Goal: Information Seeking & Learning: Learn about a topic

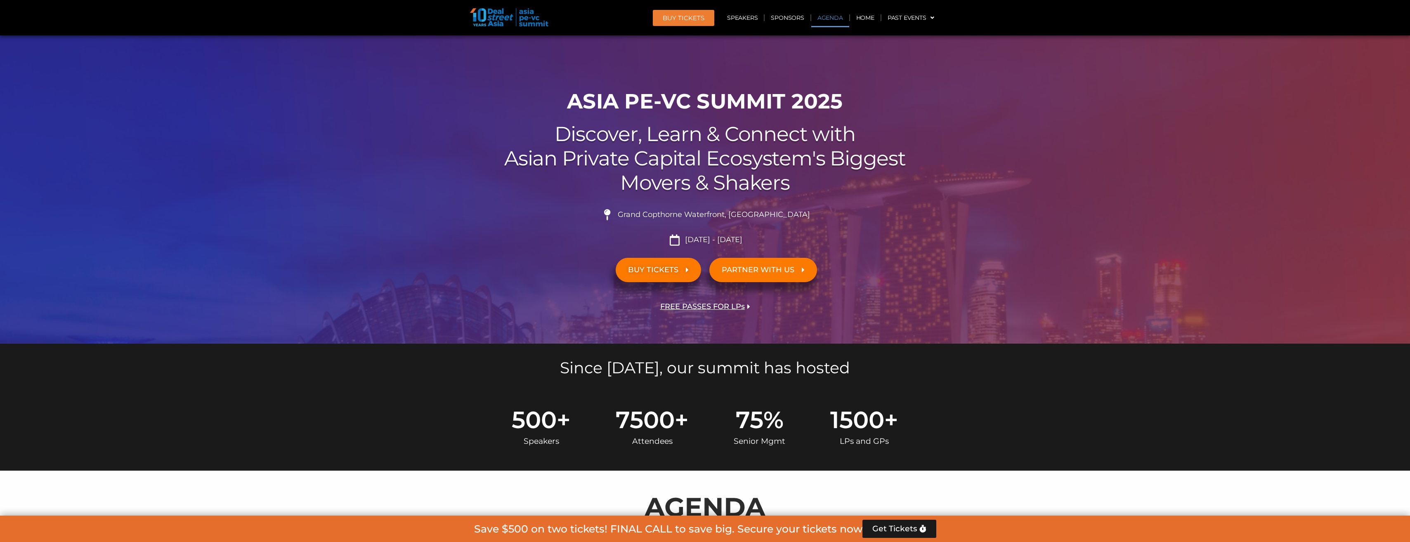
scroll to position [474, 0]
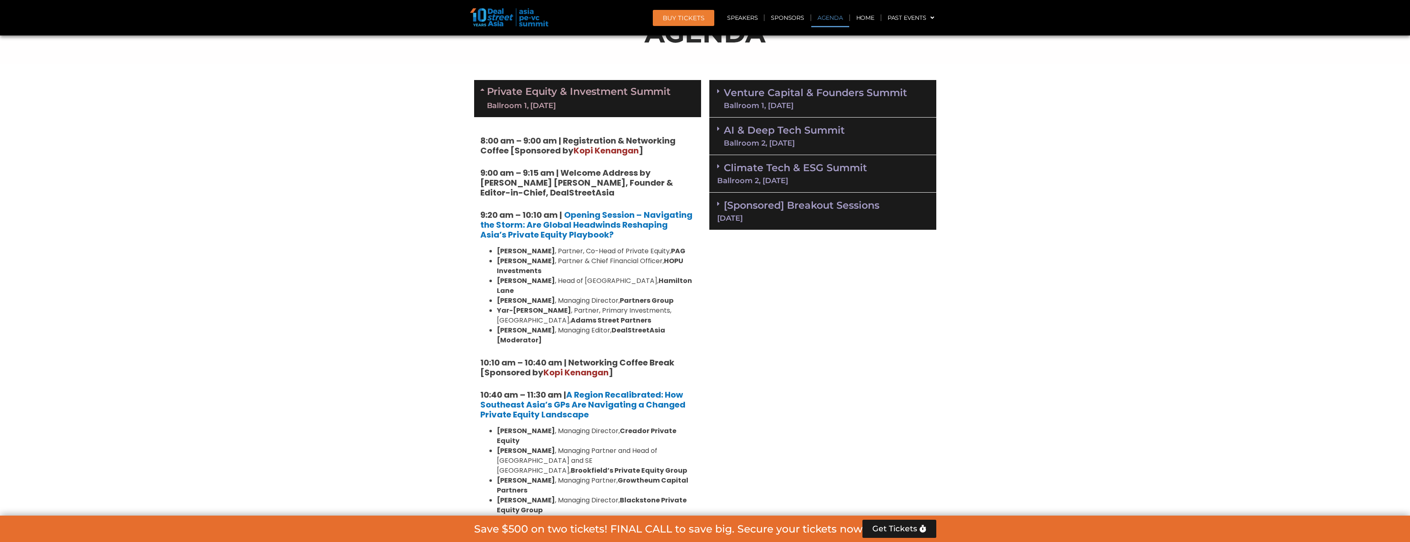
click at [790, 143] on div "Ballroom 2, [DATE]" at bounding box center [784, 142] width 121 height 7
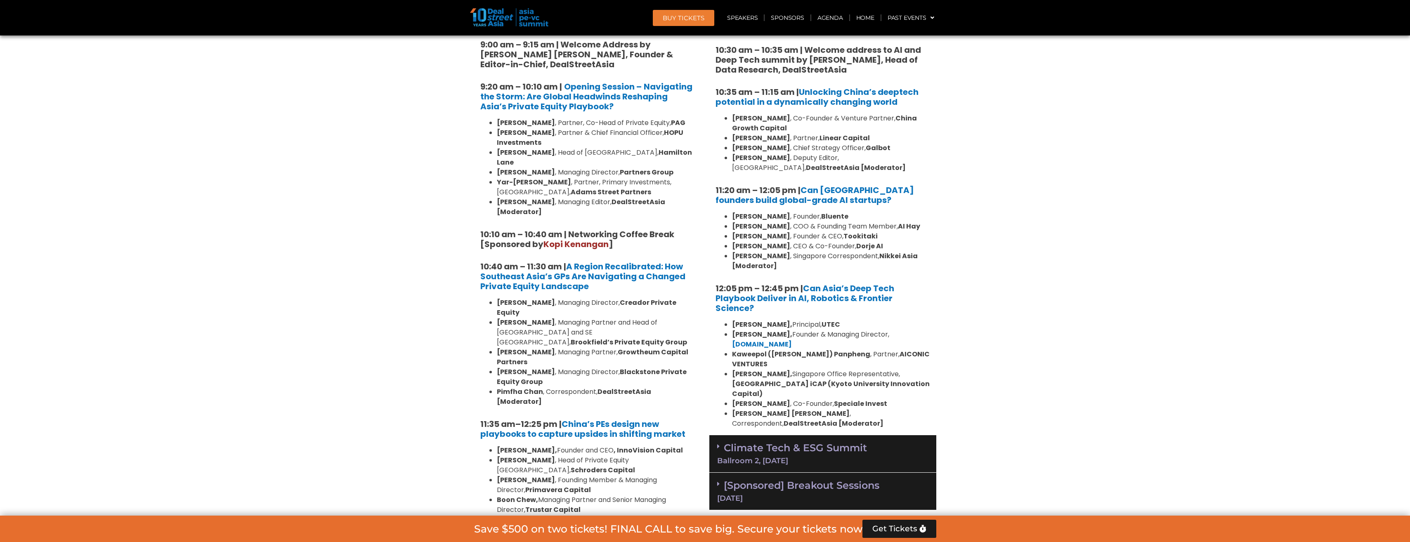
scroll to position [639, 0]
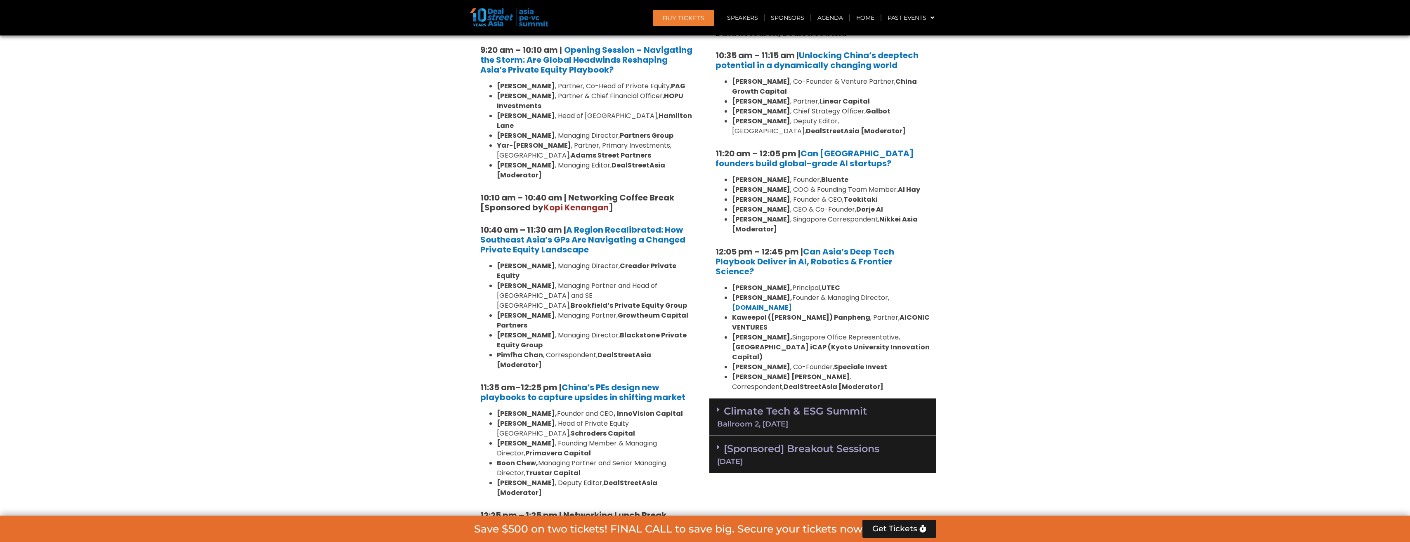
click at [840, 405] on link "Climate Tech & ESG Summit Ballroom 2, [DATE]" at bounding box center [822, 416] width 211 height 23
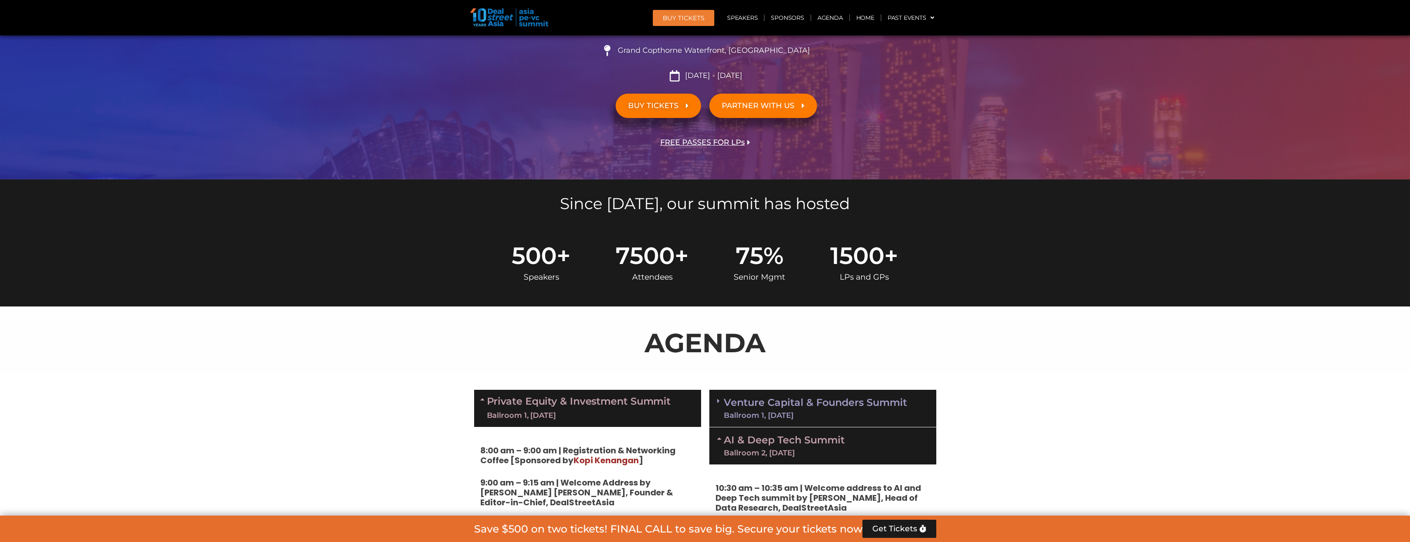
scroll to position [165, 0]
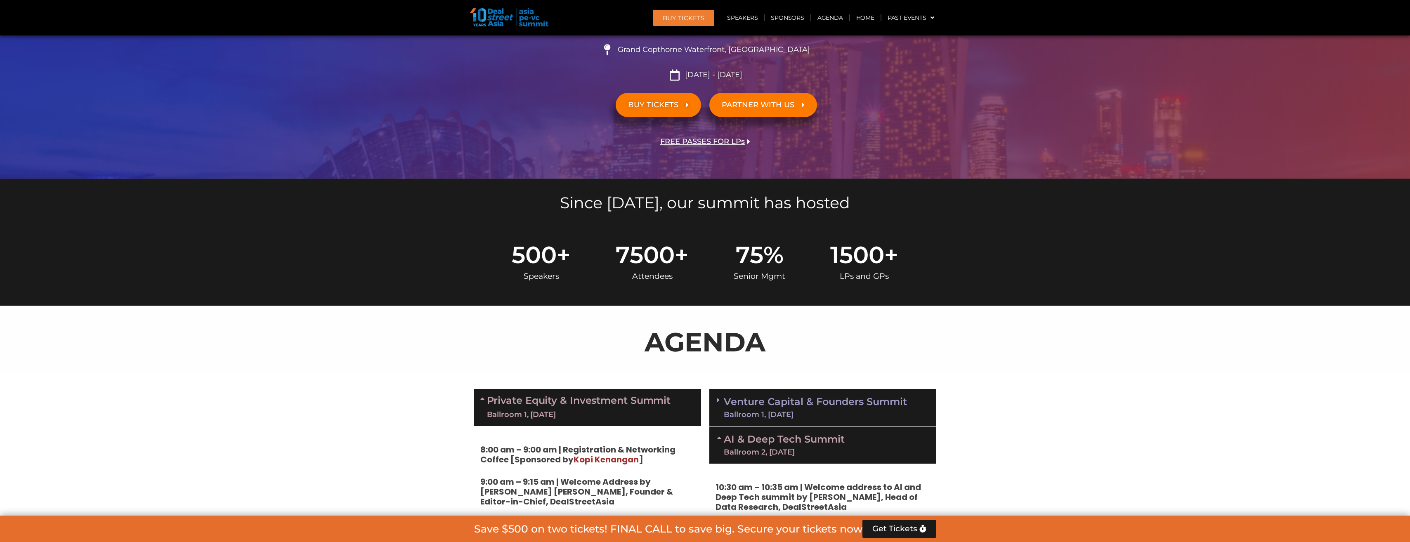
click at [751, 402] on link "Venture Capital & Founders​ Summit Ballroom 1, [DATE]" at bounding box center [815, 407] width 183 height 21
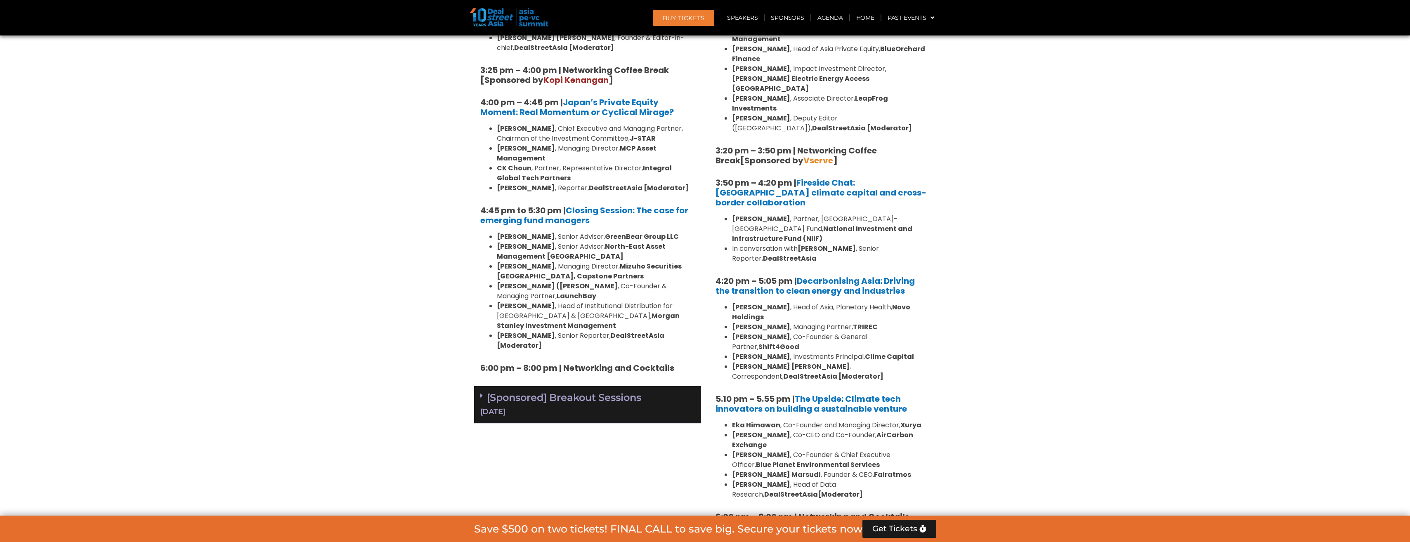
scroll to position [2270, 0]
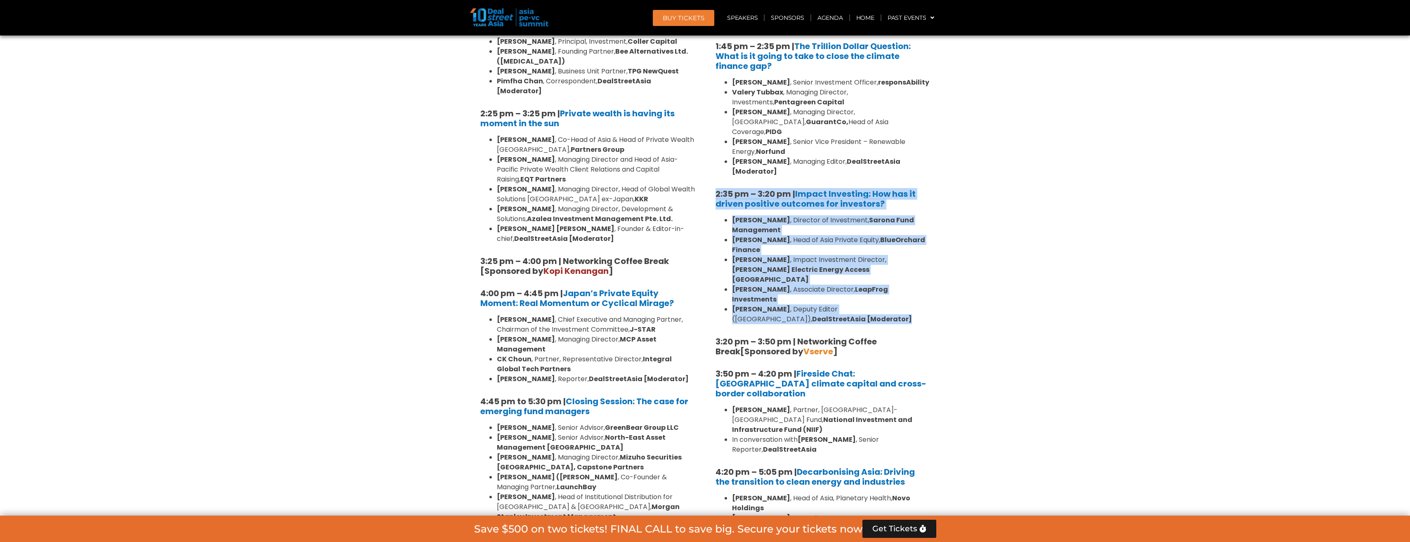
drag, startPoint x: 787, startPoint y: 197, endPoint x: 717, endPoint y: 93, distance: 125.4
click at [717, 93] on div "1:40 pm – 1:45 pm | Welcome address to Climate Tech and ESG Summit track by [PE…" at bounding box center [822, 354] width 227 height 746
copy div "2:35 pm – 3:20 pm | Impact Investing: How has it driven positive outcomes for i…"
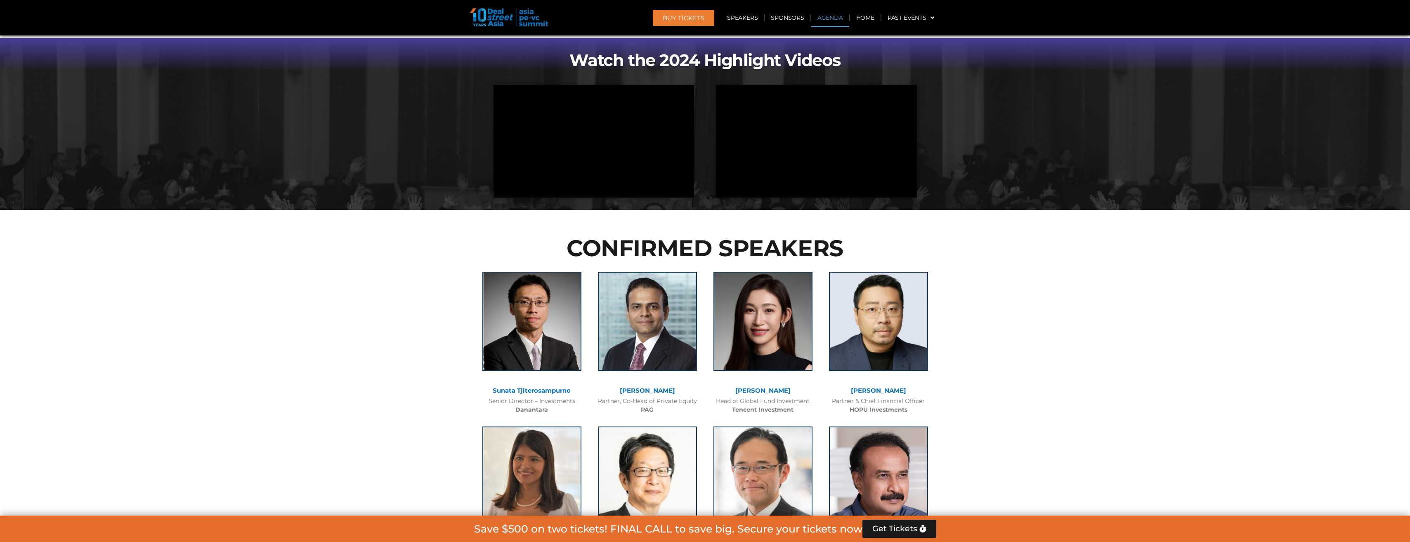
scroll to position [428, 0]
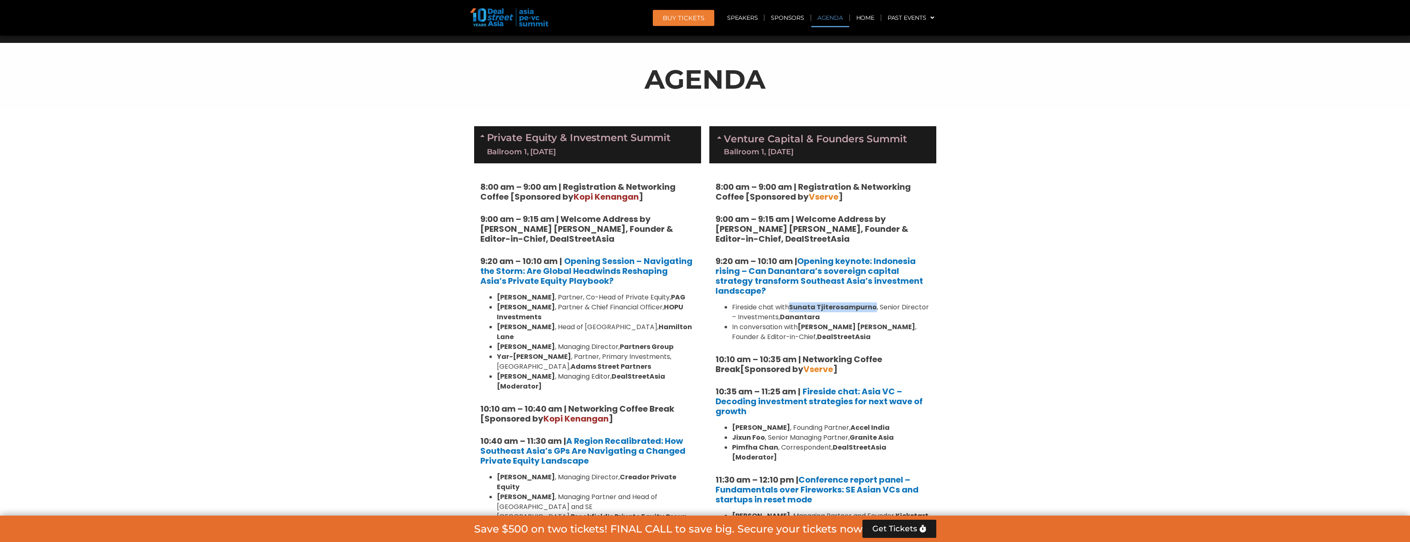
drag, startPoint x: 873, startPoint y: 309, endPoint x: 788, endPoint y: 311, distance: 85.0
click at [788, 311] on li "Fireside chat with [PERSON_NAME] , Senior Director – Investments, Danantara" at bounding box center [831, 312] width 198 height 20
copy li "Sunata Tjiterosampurno"
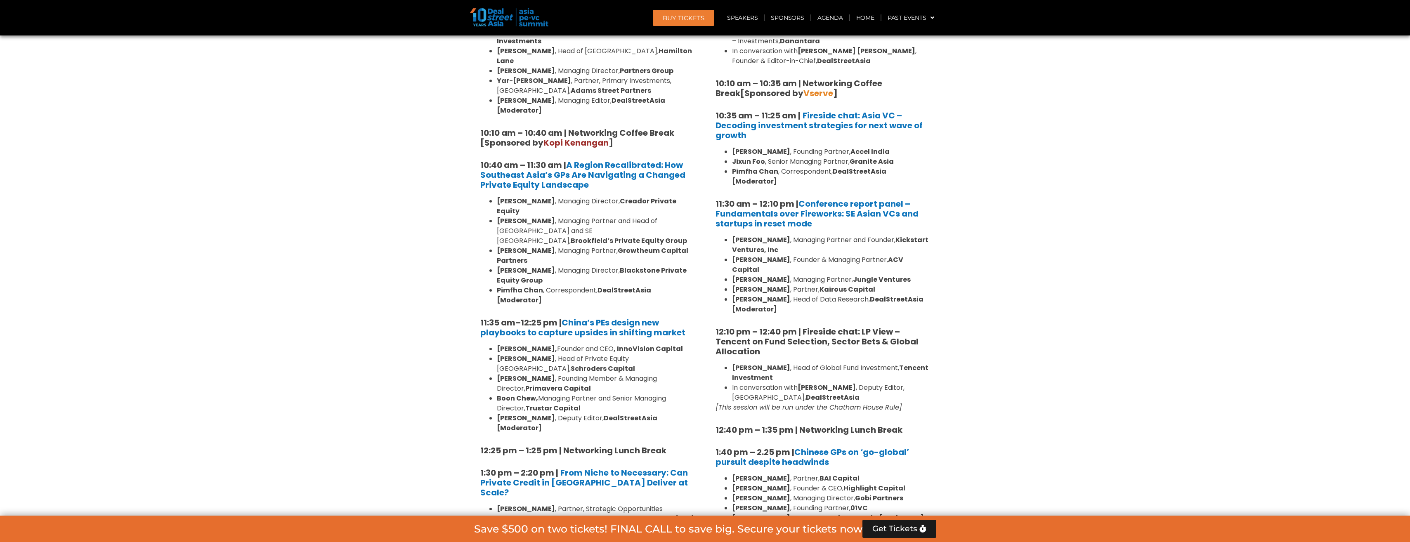
scroll to position [717, 0]
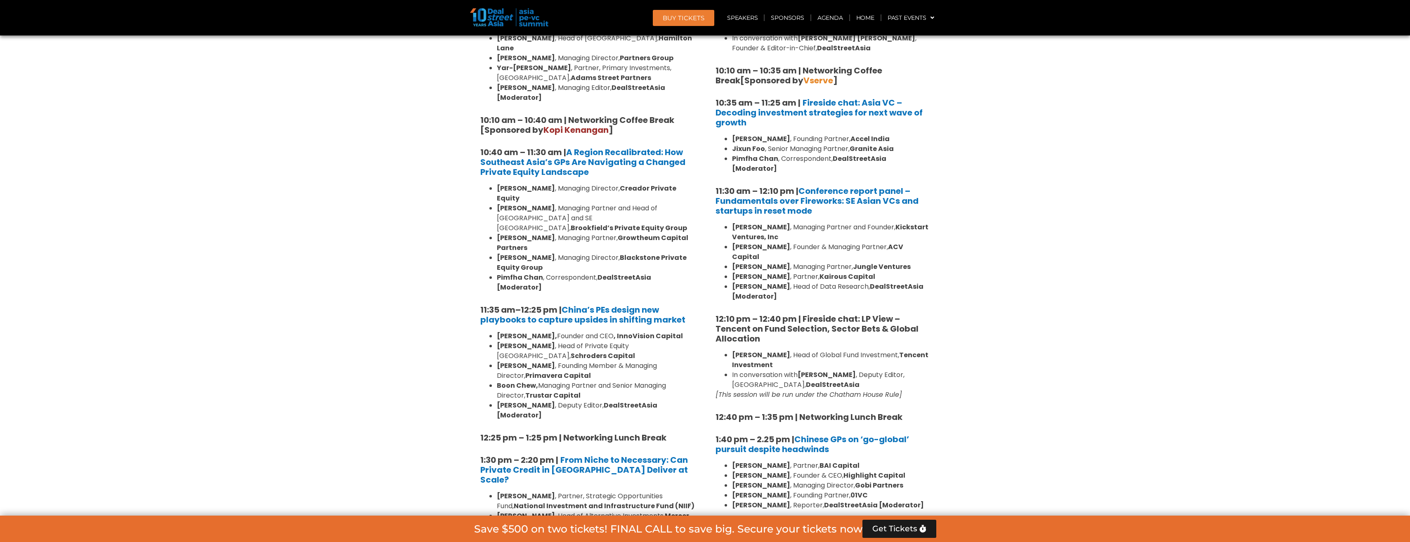
drag, startPoint x: 714, startPoint y: 295, endPoint x: 947, endPoint y: 374, distance: 246.4
copy div "12:10 pm – 12:40 pm | Fireside chat: LP View – Tencent on Fund Selection, Secto…"
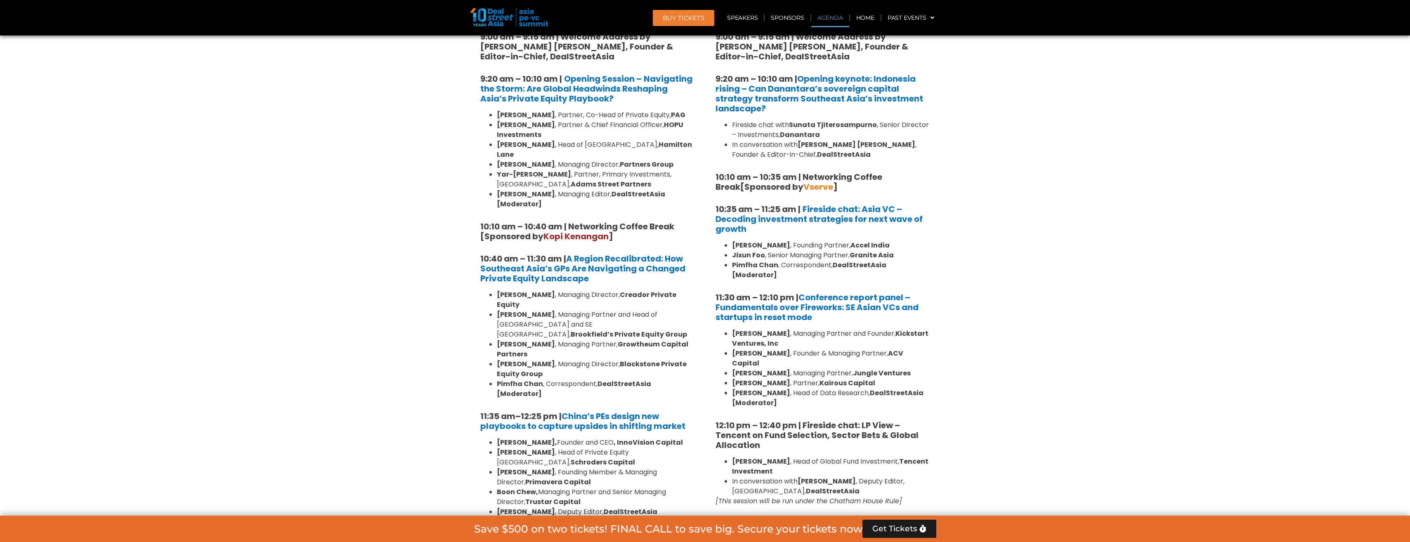
scroll to position [634, 0]
